Goal: Communication & Community: Ask a question

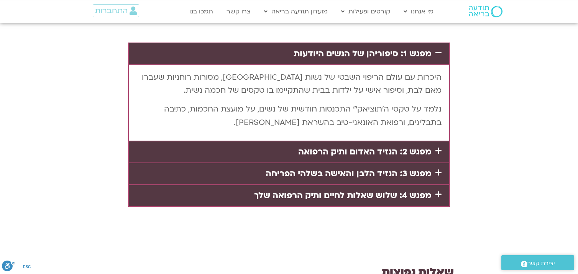
scroll to position [1618, 0]
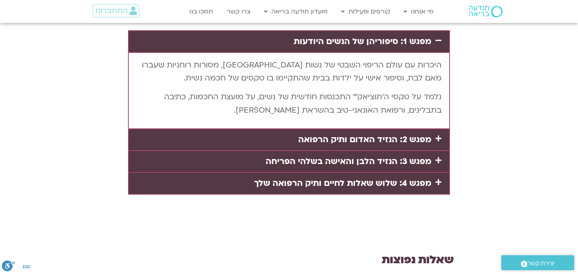
click at [385, 134] on link "מפגש 2: הנזיד האדום ותיק הרפואה" at bounding box center [364, 139] width 133 height 11
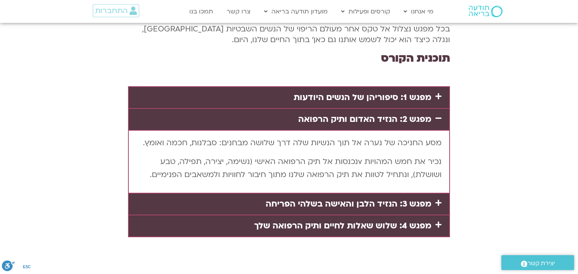
scroll to position [1578, 0]
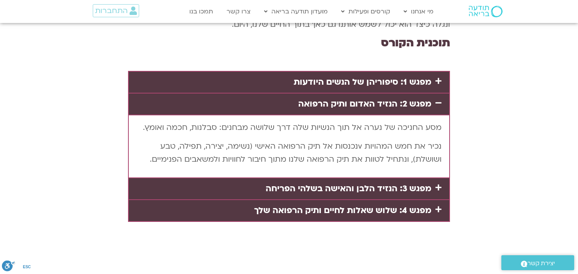
click at [356, 183] on link "מפגש 3: הנזיד הלבן והאישה בשלהי הפריחה" at bounding box center [347, 188] width 165 height 11
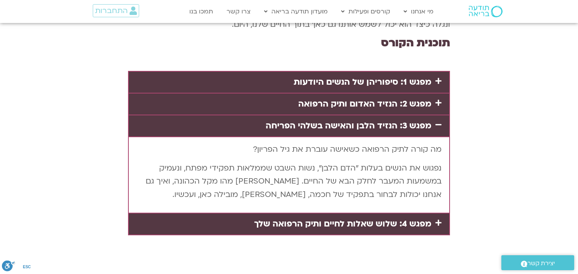
click at [398, 218] on link "מפגש 4: שלוש שאלות לחיים ותיק הרפואה שלך" at bounding box center [342, 223] width 177 height 11
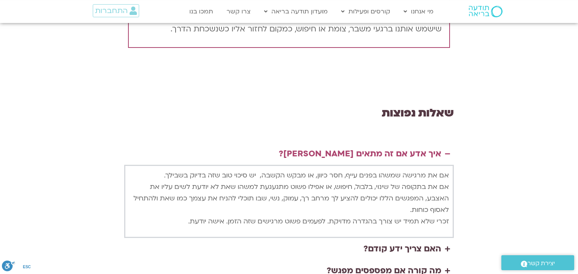
scroll to position [1780, 0]
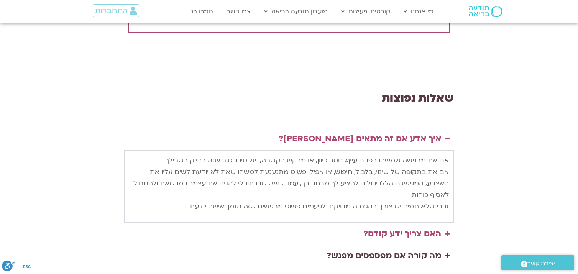
click at [422, 227] on div "האם צריך ידע קודם?" at bounding box center [402, 234] width 78 height 15
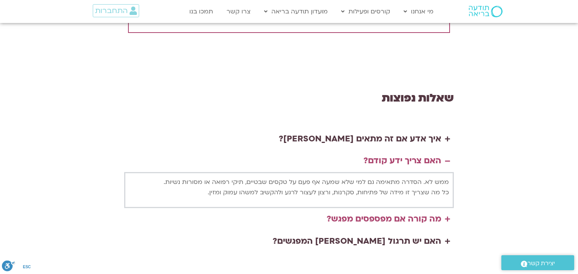
click at [420, 212] on div "מה קורה אם מפספסים מפגש?" at bounding box center [383, 219] width 115 height 15
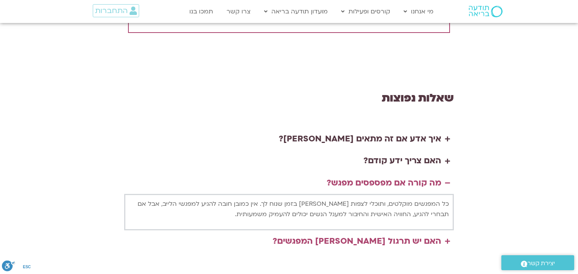
click at [417, 234] on div "האם יש תרגול [PERSON_NAME] המפגשים?" at bounding box center [356, 241] width 169 height 15
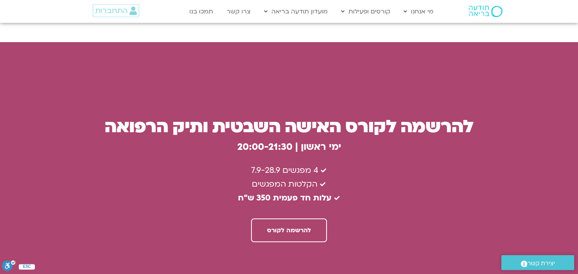
scroll to position [2063, 0]
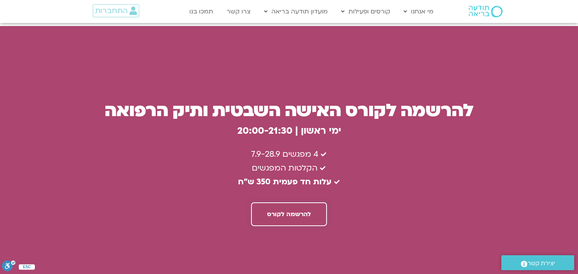
click at [286, 211] on span "להרשמה לקורס" at bounding box center [289, 214] width 44 height 7
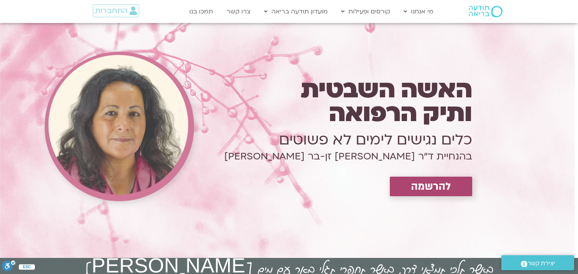
scroll to position [0, 0]
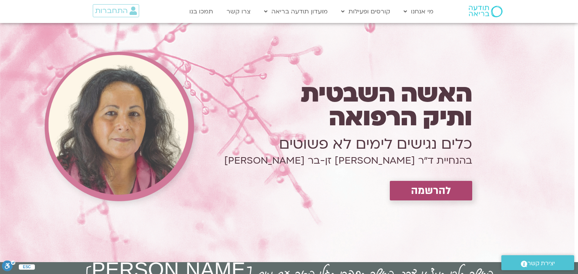
click at [445, 191] on span "להרשמה" at bounding box center [431, 191] width 40 height 12
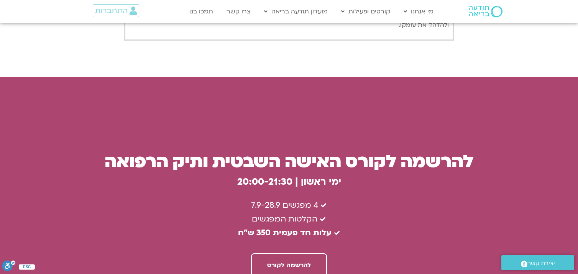
scroll to position [2012, 0]
click at [543, 264] on span "יצירת קשר" at bounding box center [541, 263] width 28 height 10
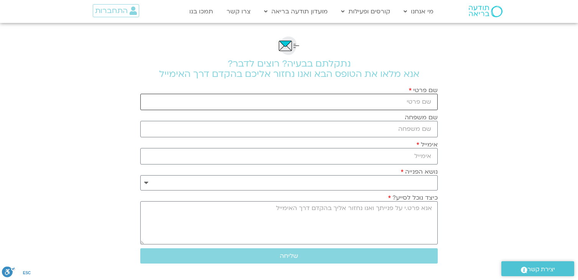
click at [422, 100] on input "שם פרטי" at bounding box center [288, 102] width 297 height 16
type input "מריז"
click at [419, 134] on input "שם משפחה" at bounding box center [288, 129] width 297 height 16
type input "גושצ'בסקי"
click at [419, 160] on input "אימייל" at bounding box center [288, 156] width 297 height 16
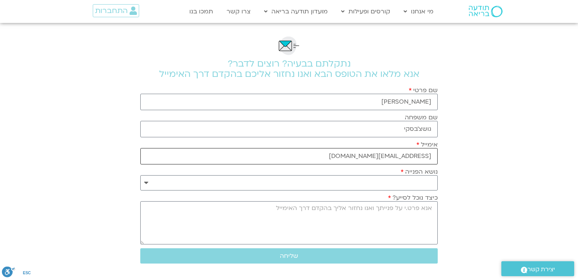
type input "mariz@bezeqint.net"
click at [140, 175] on select "**********" at bounding box center [288, 182] width 297 height 15
select select "**********"
click option "**********" at bounding box center [0, 0] width 0 height 0
click at [421, 214] on textarea "כיצד נוכל לסייע?" at bounding box center [288, 223] width 297 height 43
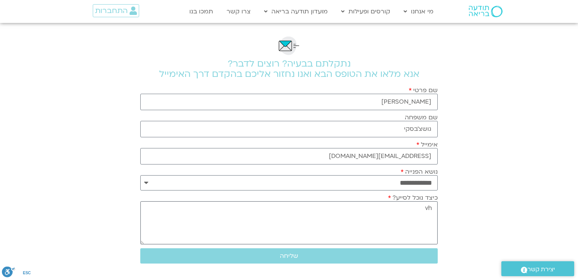
type textarea "v"
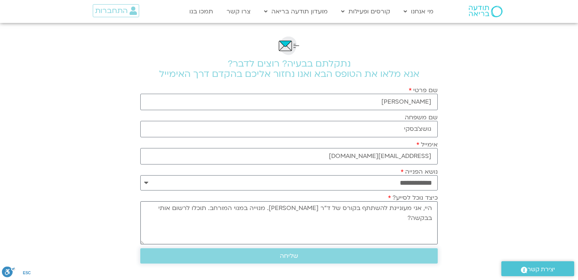
type textarea "היי, אני מעוניינת להשתתף בקורס של ד"ר צילה זן-בר. מנוייה במנוי המורחב. תוכלו לר…"
click at [310, 258] on span "שליחה" at bounding box center [288, 256] width 279 height 7
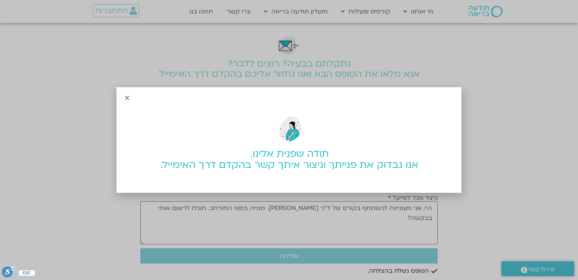
click at [128, 100] on icon "Close" at bounding box center [127, 98] width 6 height 6
